Goal: Task Accomplishment & Management: Use online tool/utility

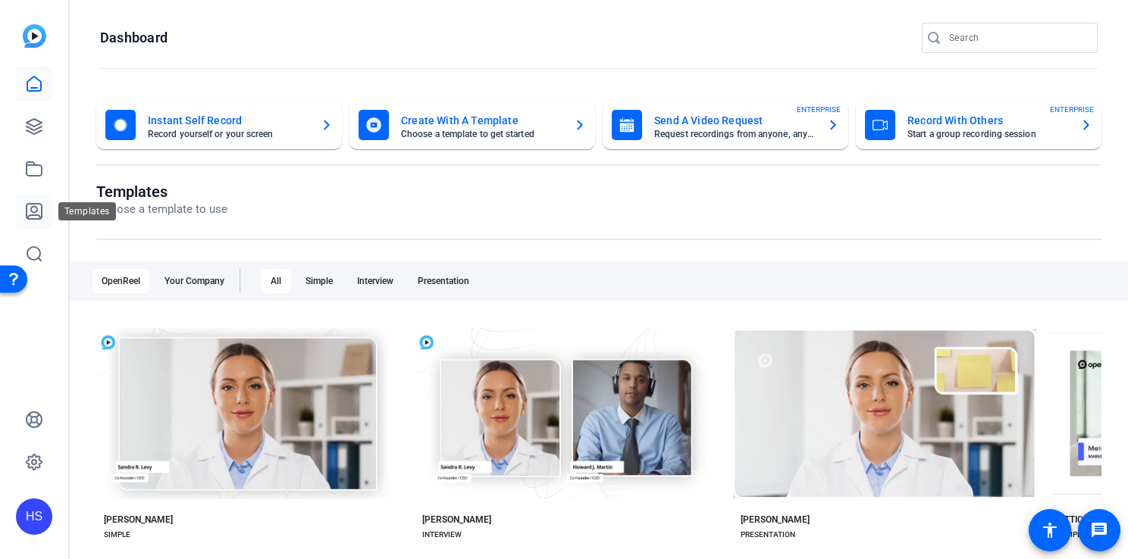
click at [30, 216] on icon at bounding box center [34, 211] width 18 height 18
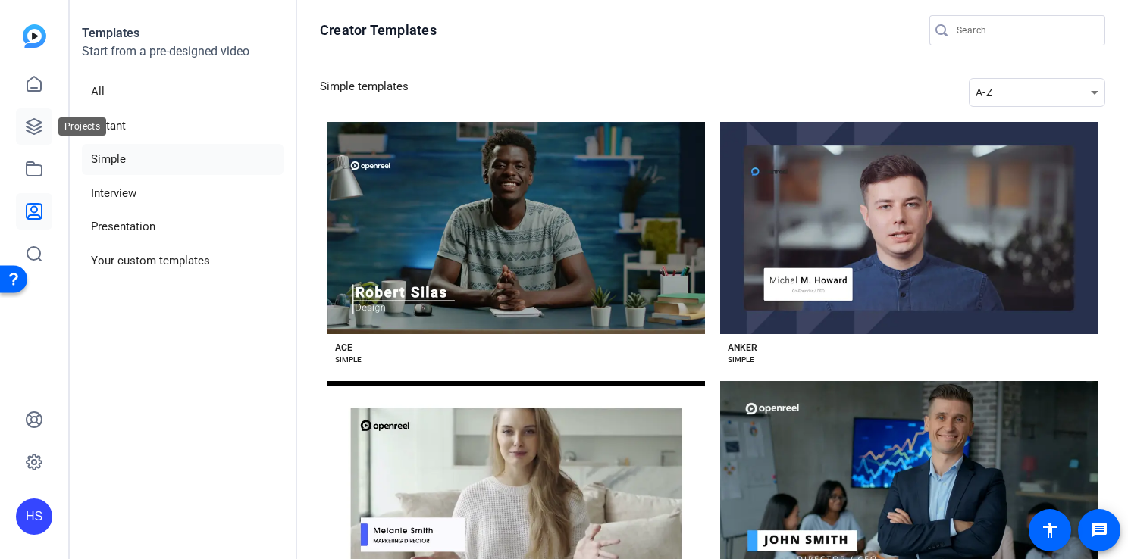
click at [30, 123] on icon at bounding box center [34, 126] width 18 height 18
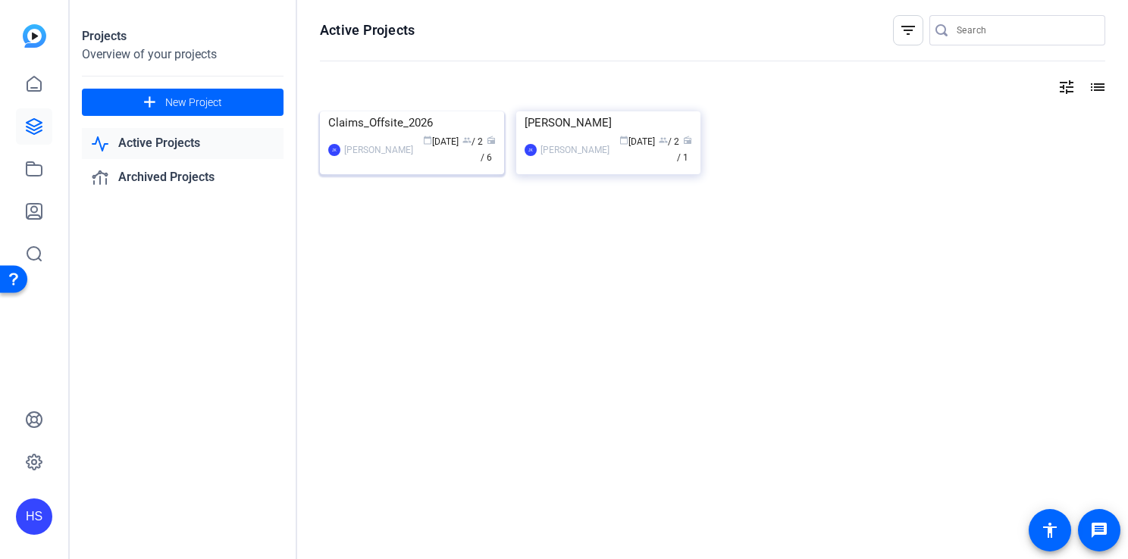
click at [418, 111] on img at bounding box center [412, 111] width 184 height 0
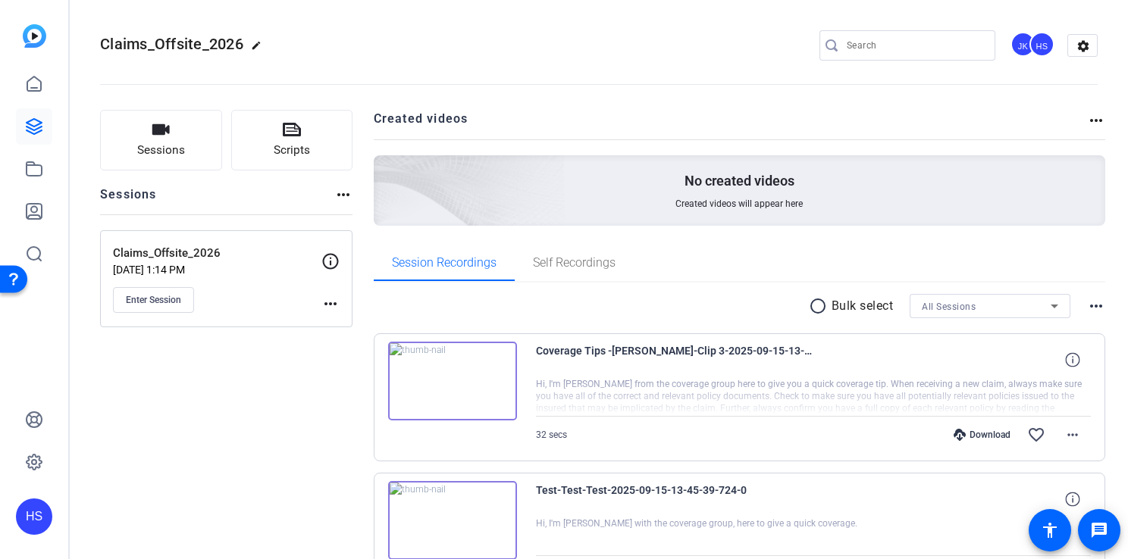
click at [566, 211] on div "No created videos Created videos will appear here" at bounding box center [740, 190] width 732 height 70
drag, startPoint x: 566, startPoint y: 211, endPoint x: 215, endPoint y: 172, distance: 353.0
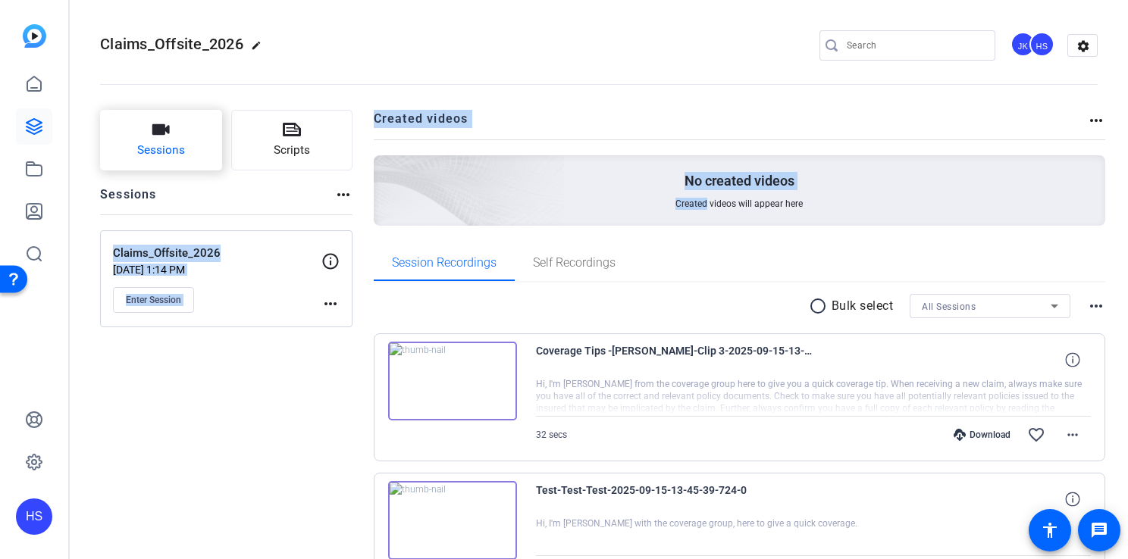
drag, startPoint x: 215, startPoint y: 172, endPoint x: 135, endPoint y: 135, distance: 88.5
click at [135, 135] on button "Sessions" at bounding box center [161, 140] width 122 height 61
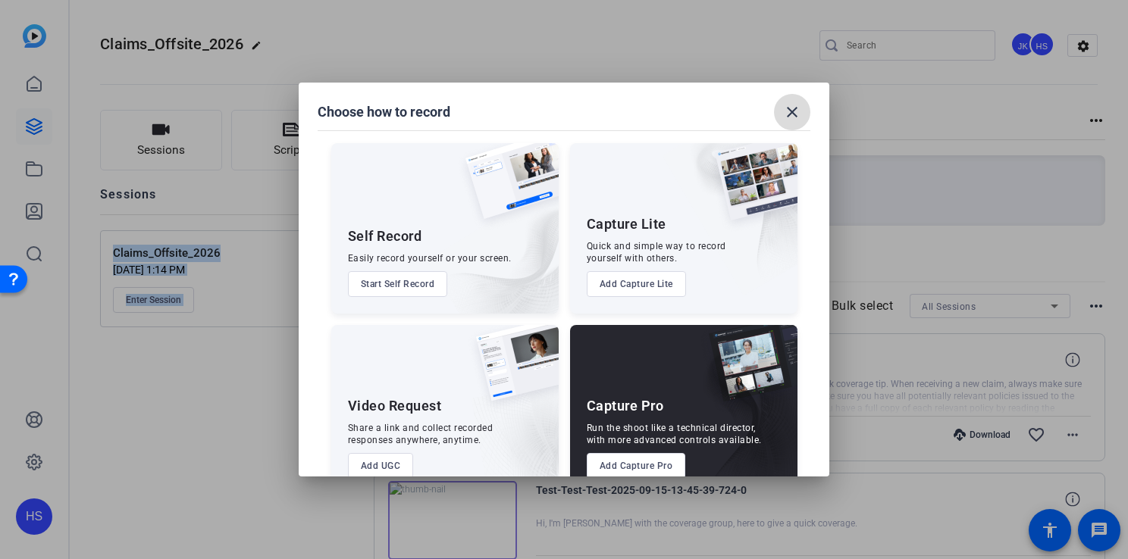
click at [794, 106] on mat-icon "close" at bounding box center [792, 112] width 18 height 18
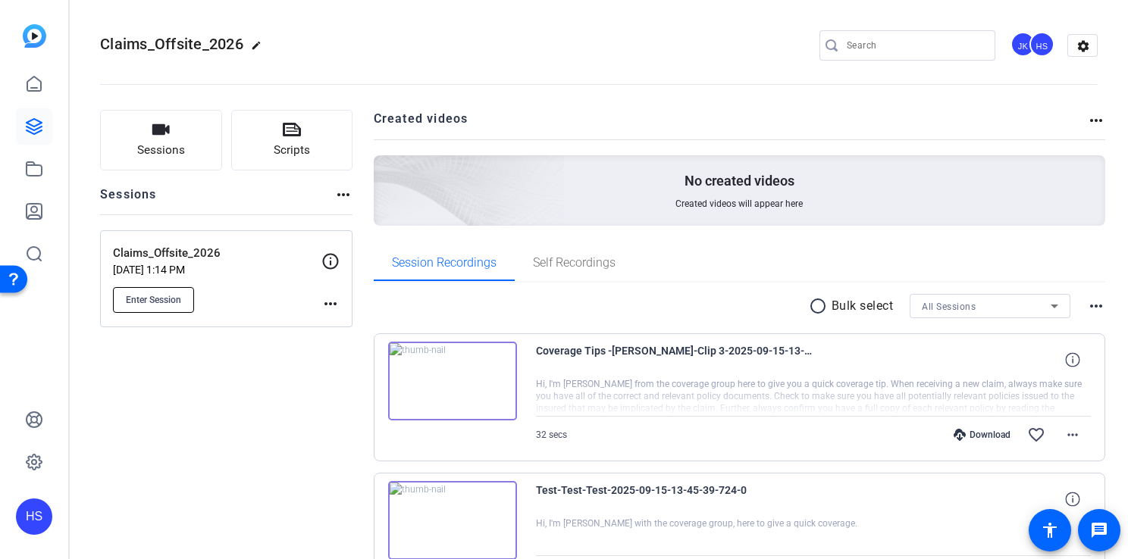
click at [170, 303] on span "Enter Session" at bounding box center [153, 300] width 55 height 12
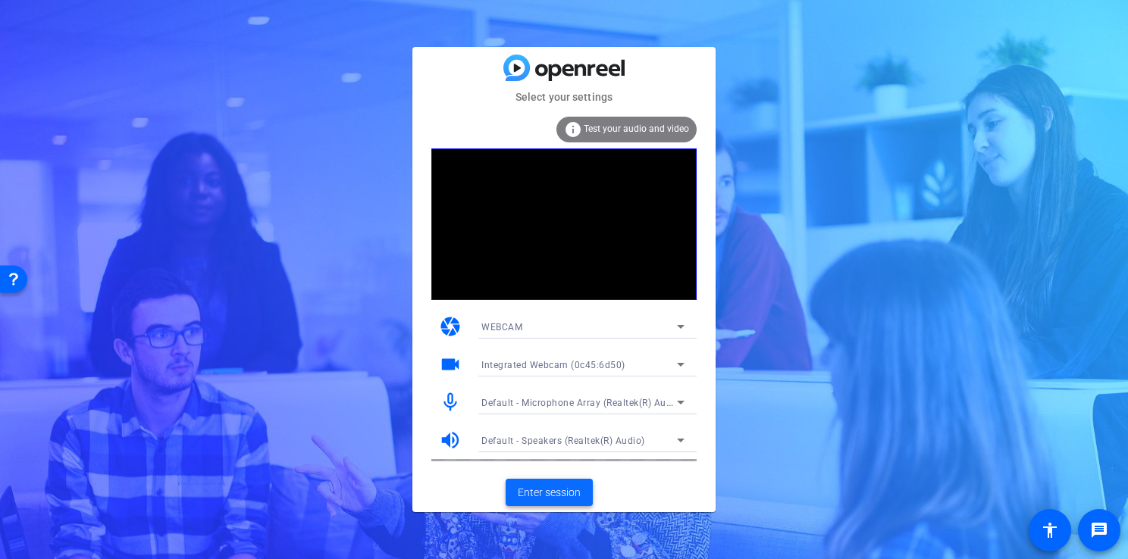
click at [558, 490] on span "Enter session" at bounding box center [549, 493] width 63 height 16
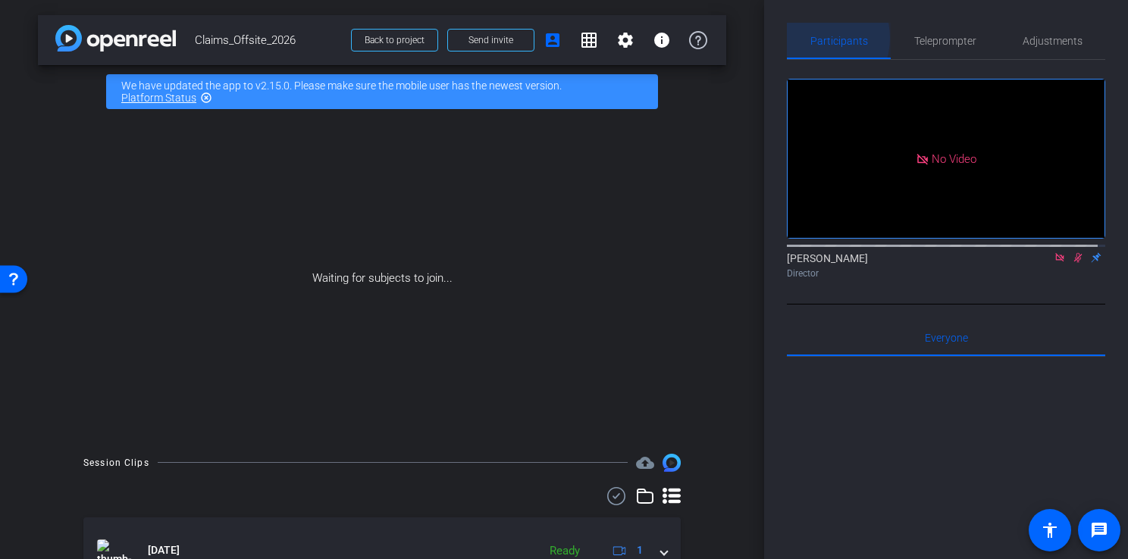
click at [810, 38] on span "Participants" at bounding box center [839, 41] width 58 height 11
click at [543, 42] on mat-icon "account_box" at bounding box center [552, 40] width 18 height 18
click at [570, 272] on div "Waiting for subjects to join..." at bounding box center [382, 278] width 688 height 321
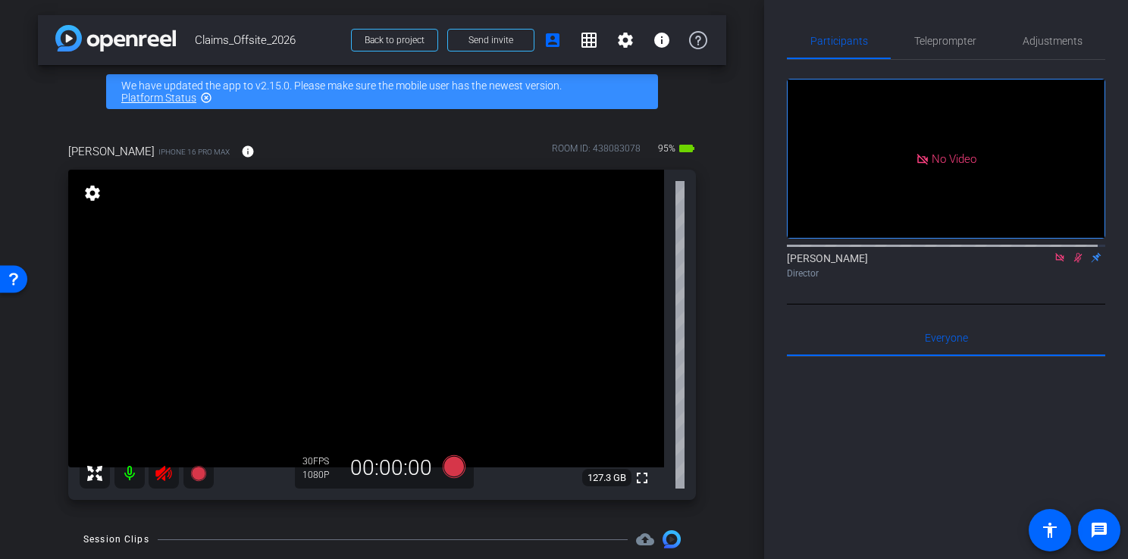
click at [402, 320] on video at bounding box center [366, 319] width 596 height 298
